Goal: Find contact information: Find contact information

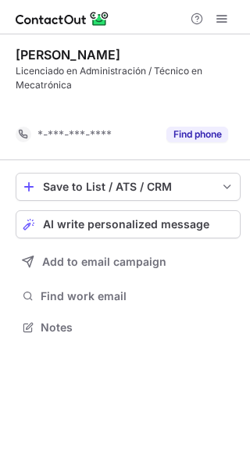
scroll to position [291, 250]
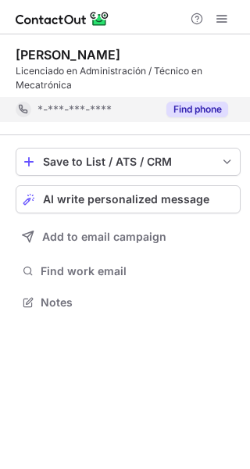
click at [183, 114] on button "Find phone" at bounding box center [197, 110] width 62 height 16
